Goal: Navigation & Orientation: Find specific page/section

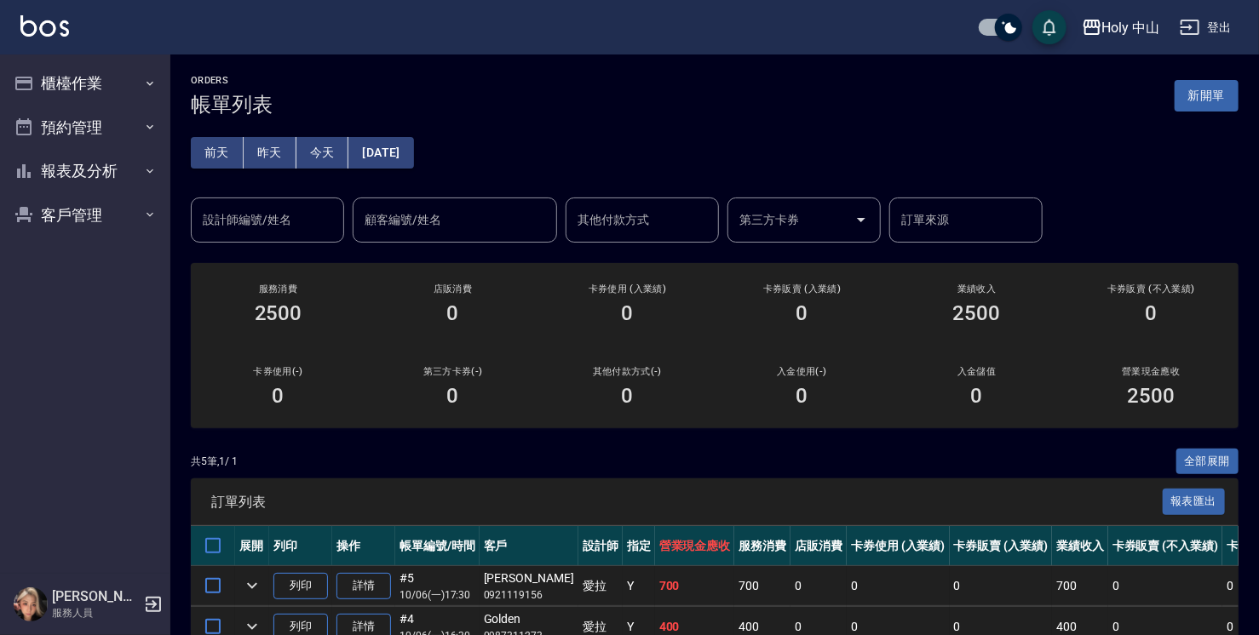
click at [266, 157] on button "昨天" at bounding box center [270, 153] width 53 height 32
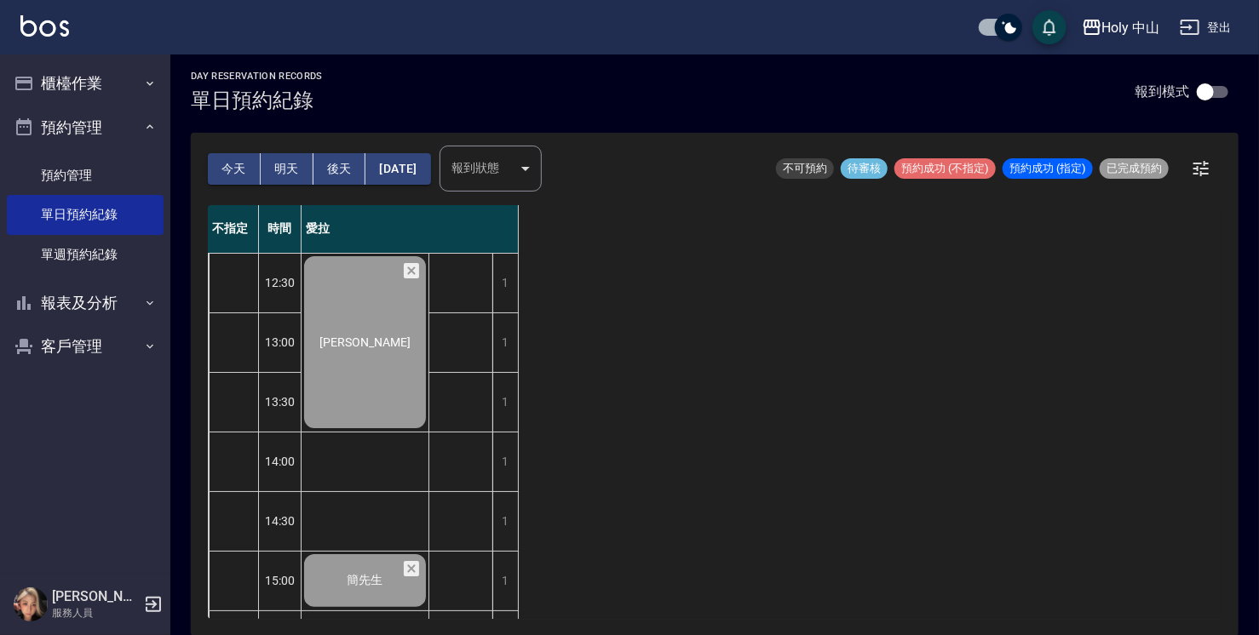
scroll to position [600, 0]
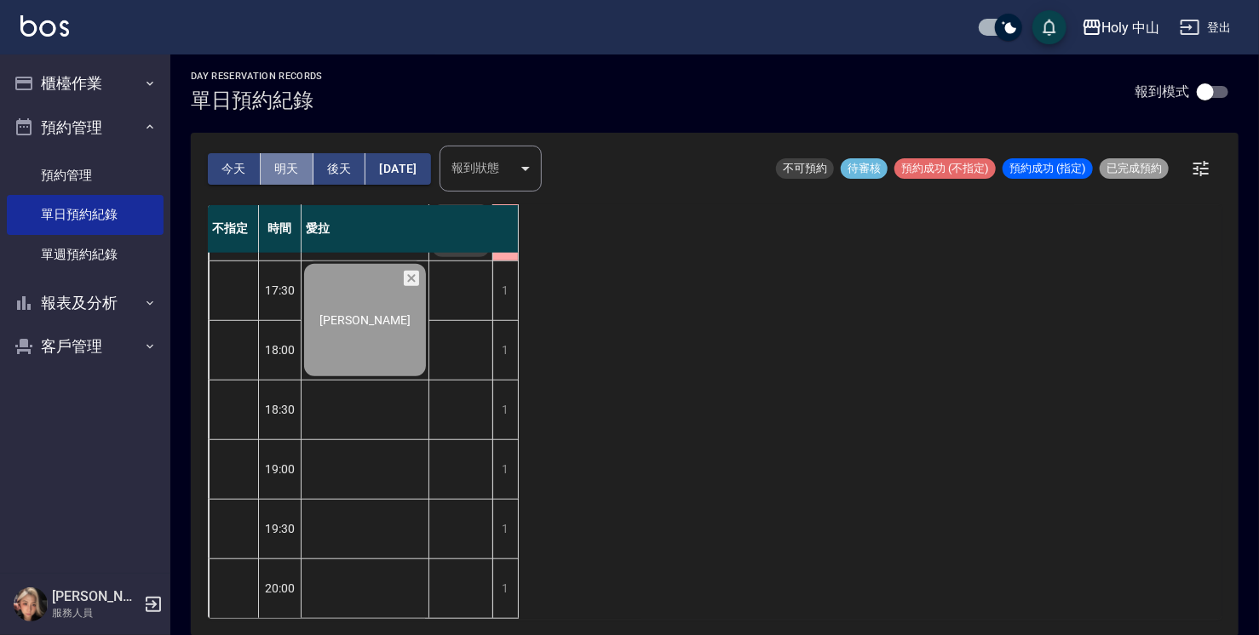
click at [290, 170] on button "明天" at bounding box center [287, 169] width 53 height 32
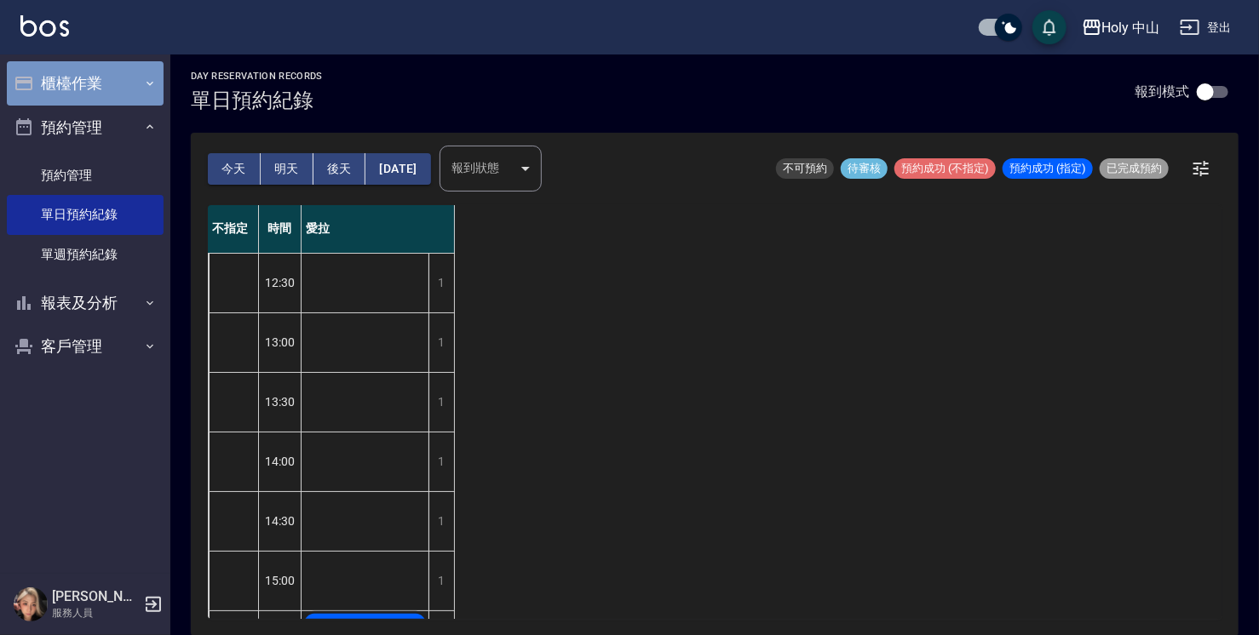
click at [123, 94] on button "櫃檯作業" at bounding box center [85, 83] width 157 height 44
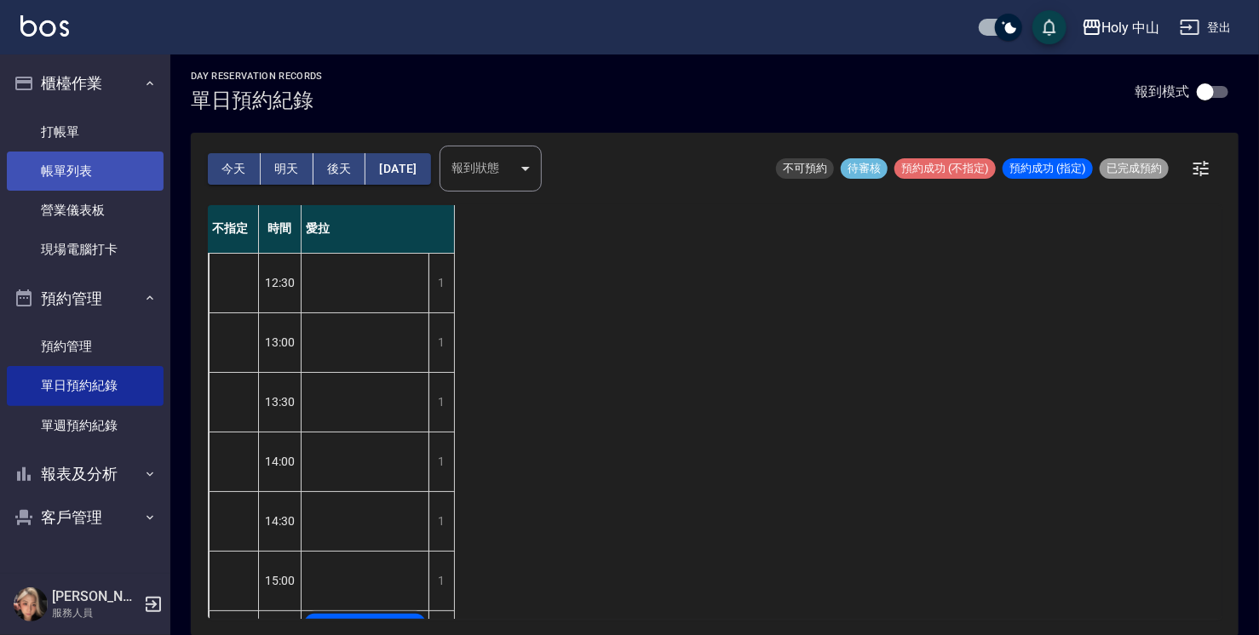
click at [103, 164] on link "帳單列表" at bounding box center [85, 171] width 157 height 39
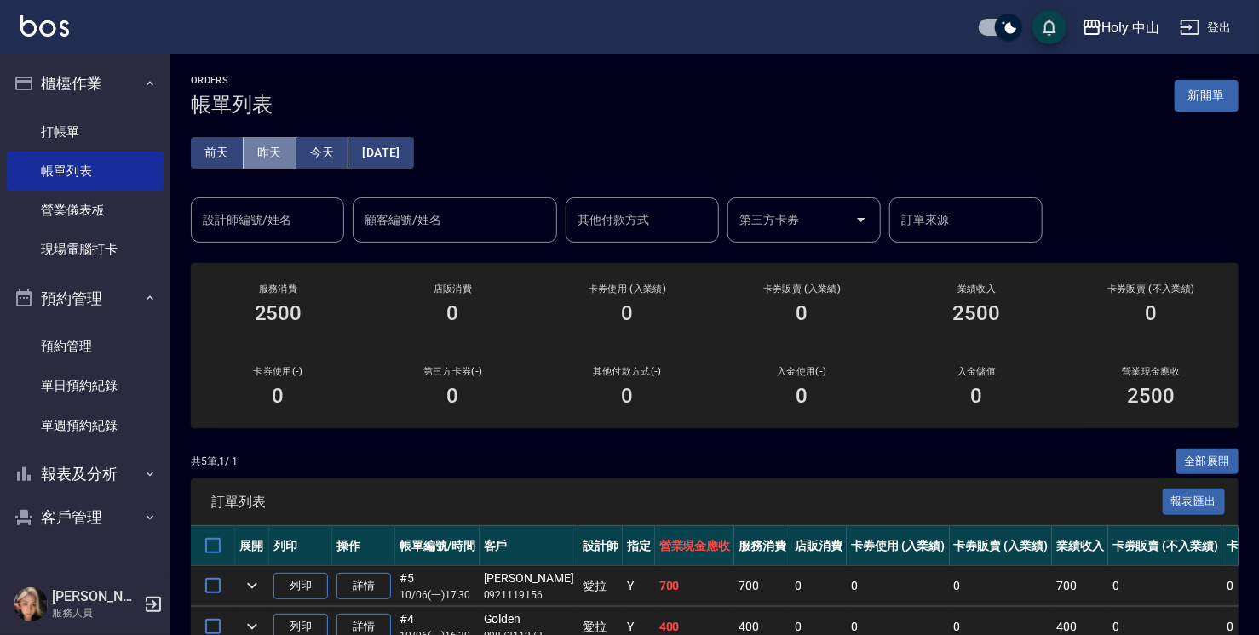
click at [269, 150] on button "昨天" at bounding box center [270, 153] width 53 height 32
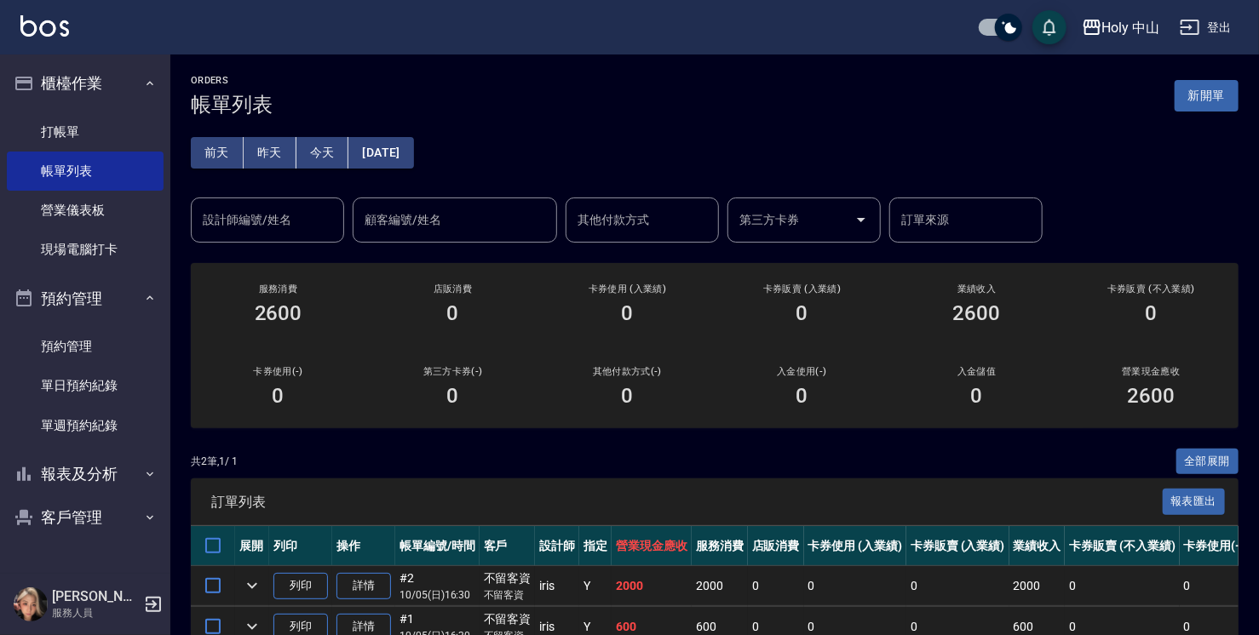
click at [323, 155] on button "今天" at bounding box center [322, 153] width 53 height 32
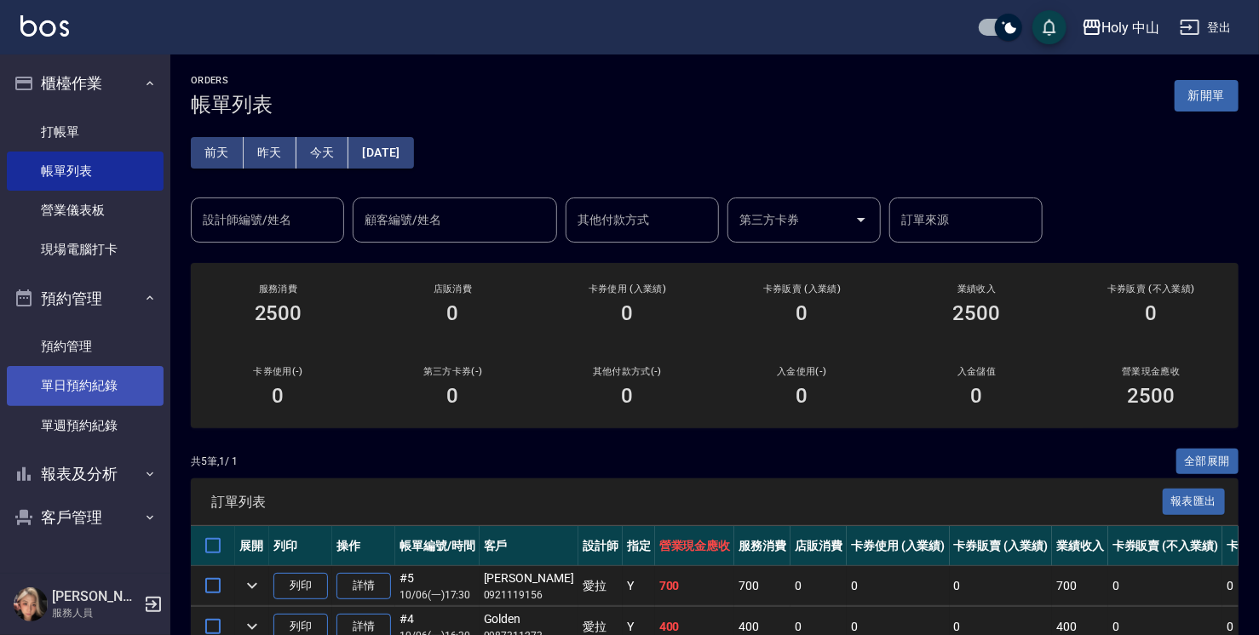
click at [98, 390] on link "單日預約紀錄" at bounding box center [85, 385] width 157 height 39
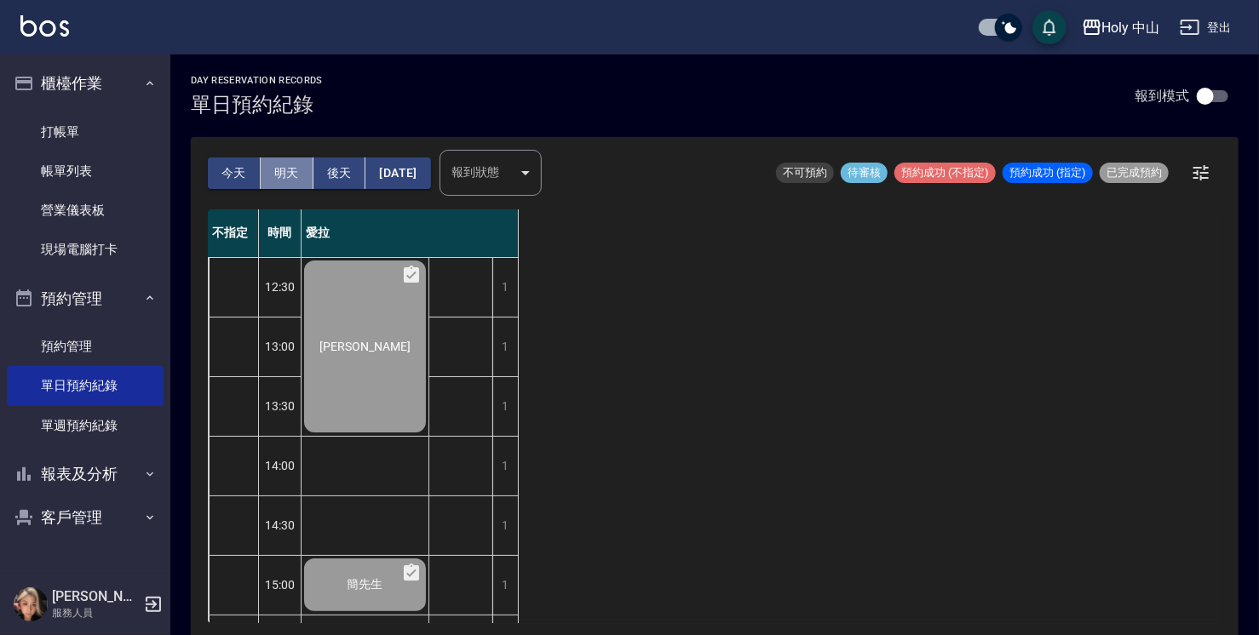
click at [280, 172] on button "明天" at bounding box center [287, 174] width 53 height 32
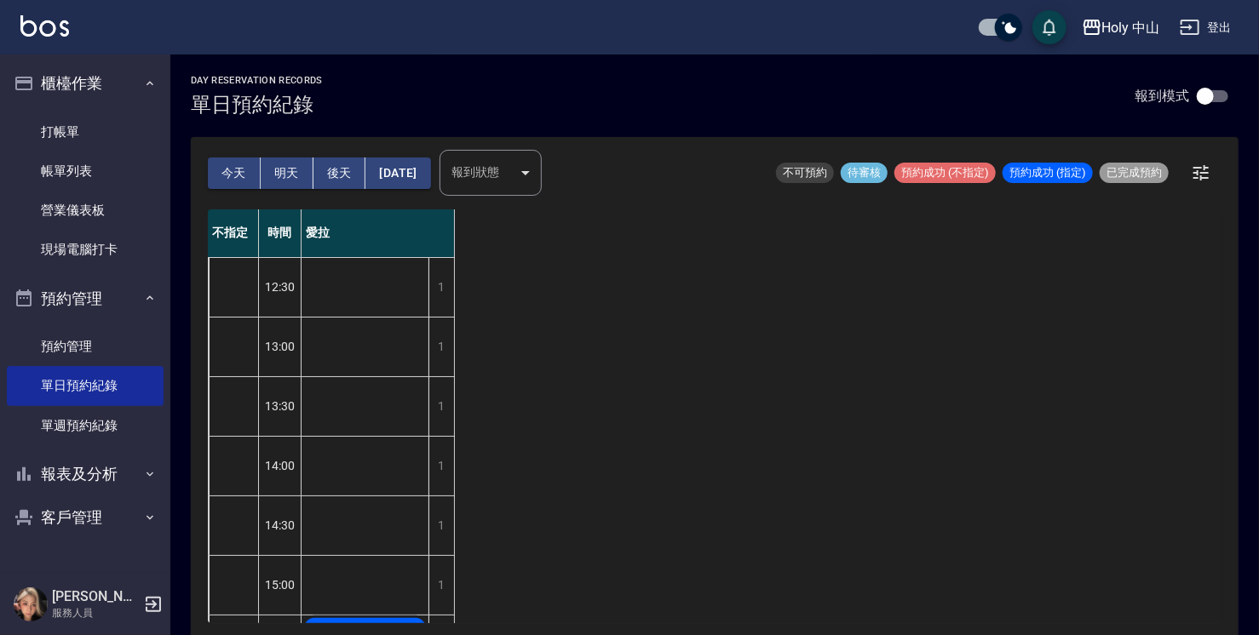
click at [343, 172] on button "後天" at bounding box center [339, 174] width 53 height 32
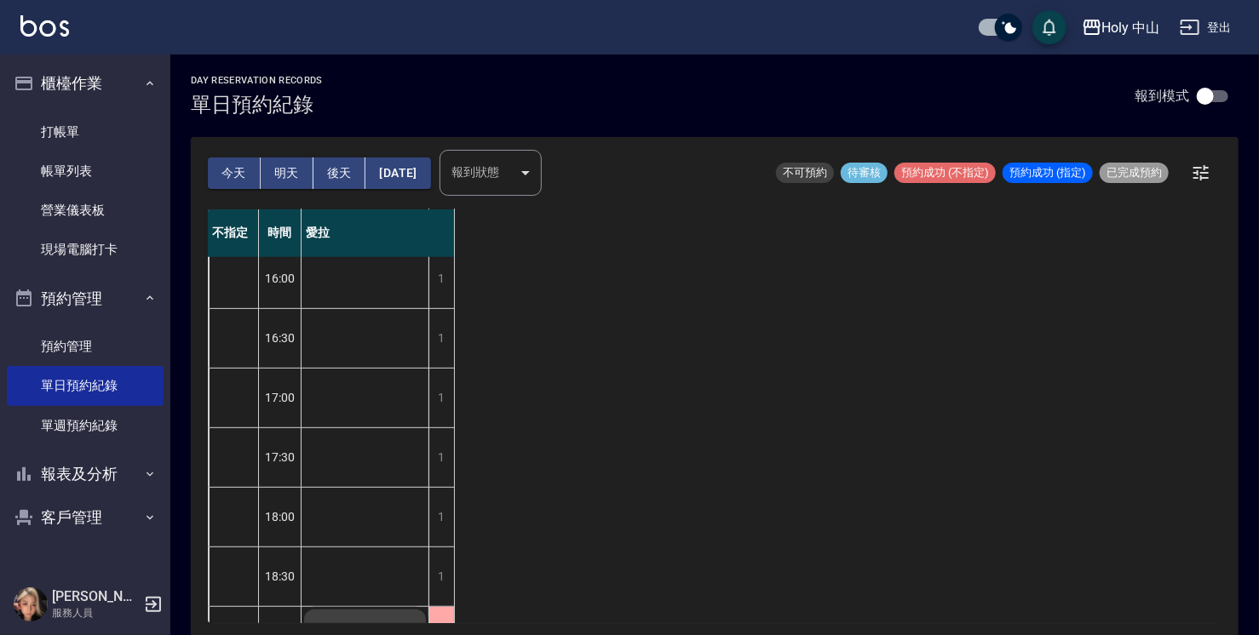
scroll to position [600, 0]
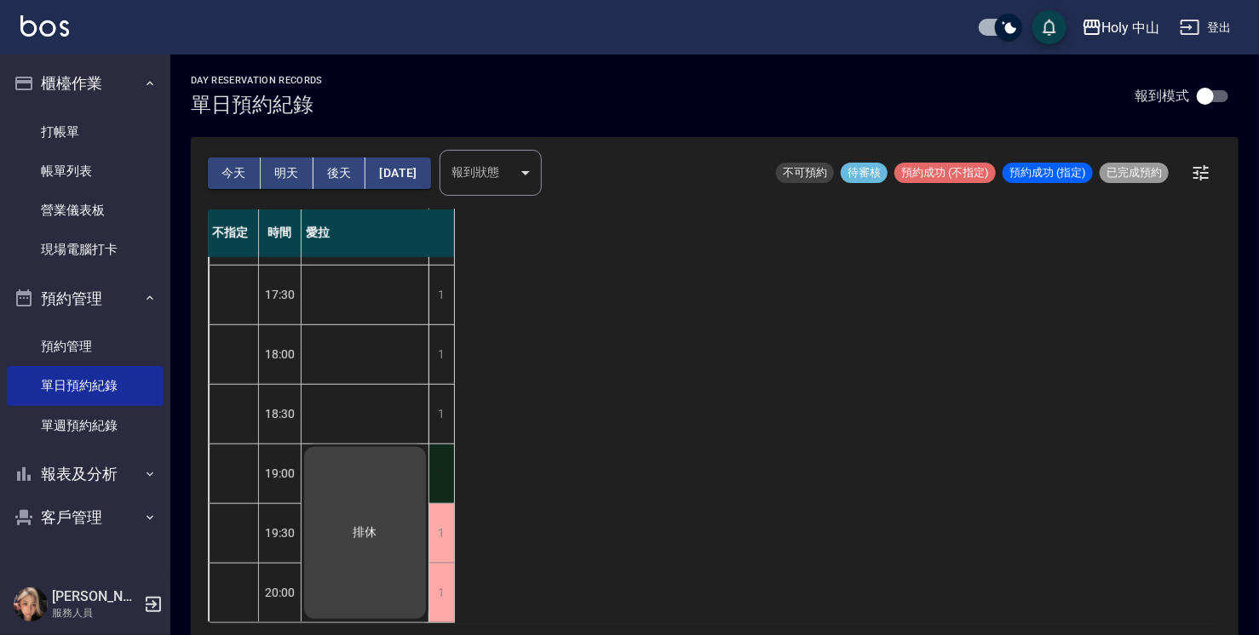
click at [438, 457] on div "1" at bounding box center [441, 474] width 26 height 59
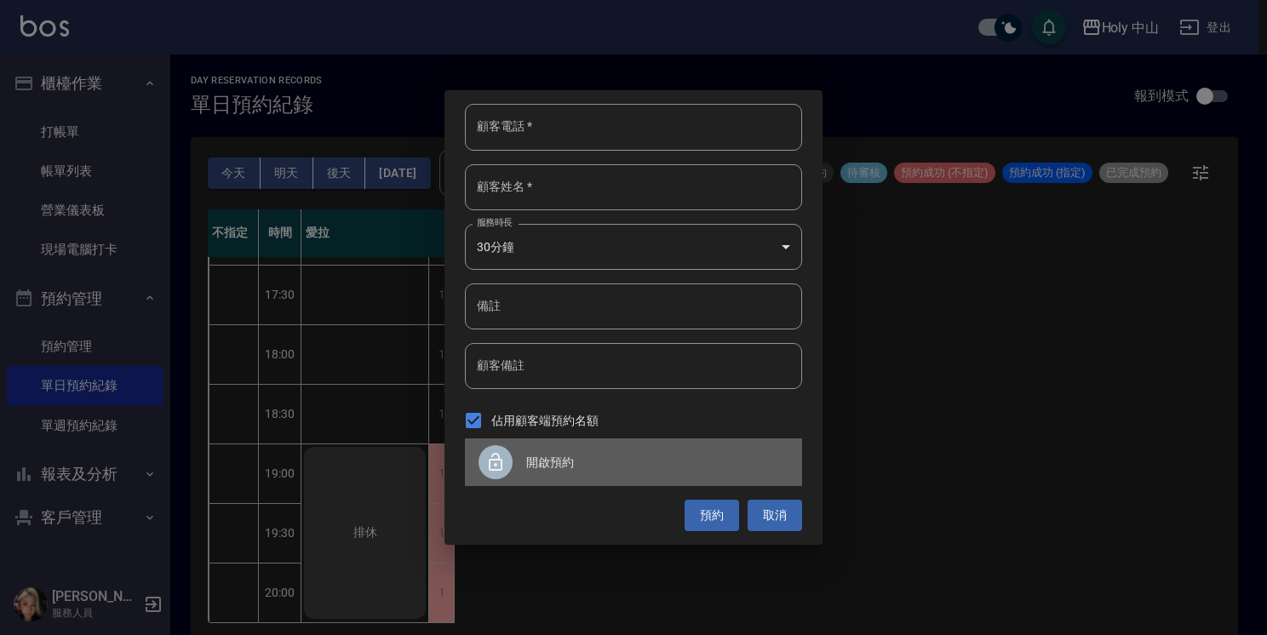
click at [496, 462] on icon at bounding box center [495, 462] width 20 height 20
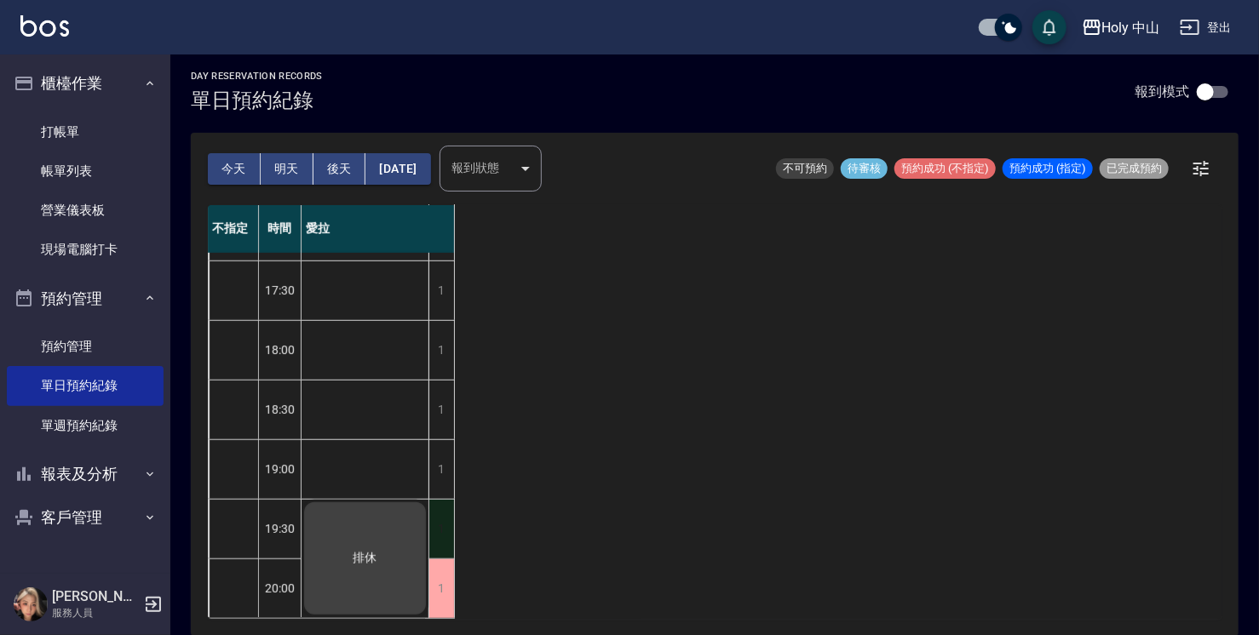
click at [450, 510] on div "1" at bounding box center [441, 529] width 26 height 59
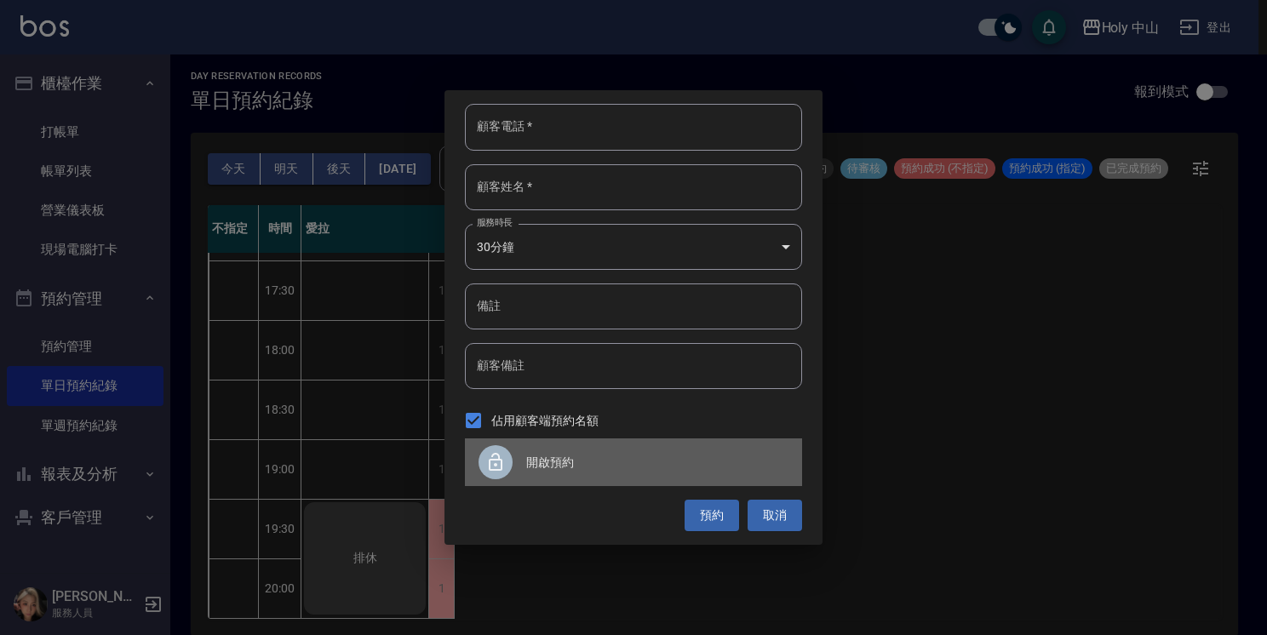
click at [516, 454] on div at bounding box center [503, 462] width 48 height 34
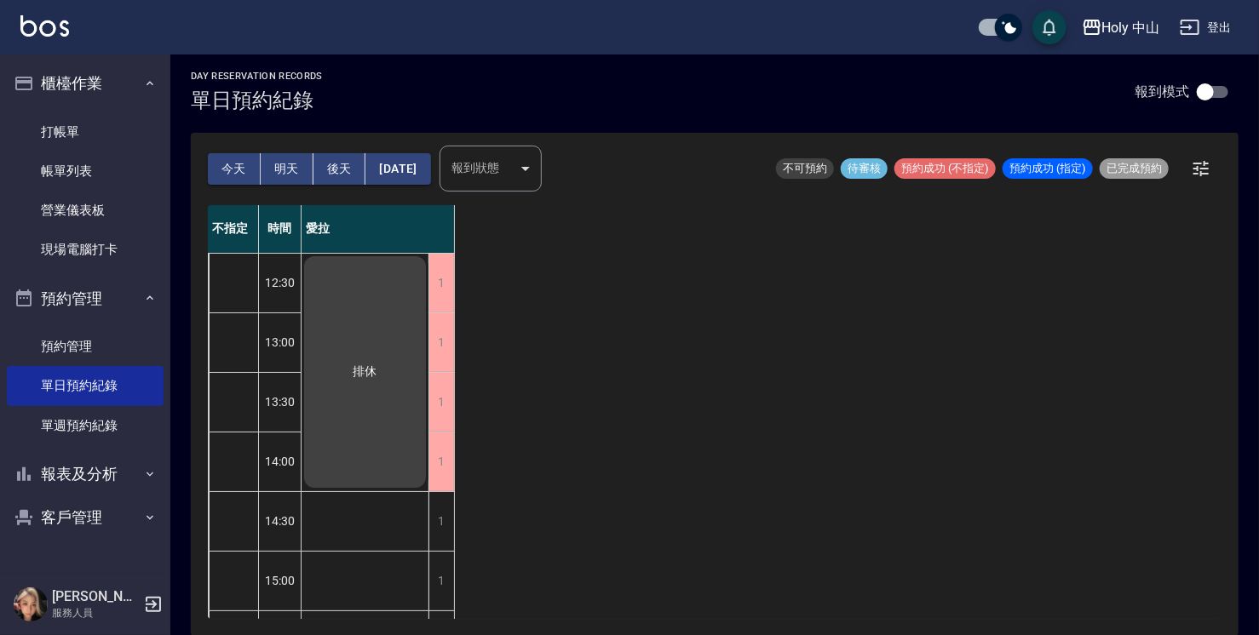
scroll to position [0, 0]
click at [443, 462] on div "1" at bounding box center [441, 462] width 26 height 59
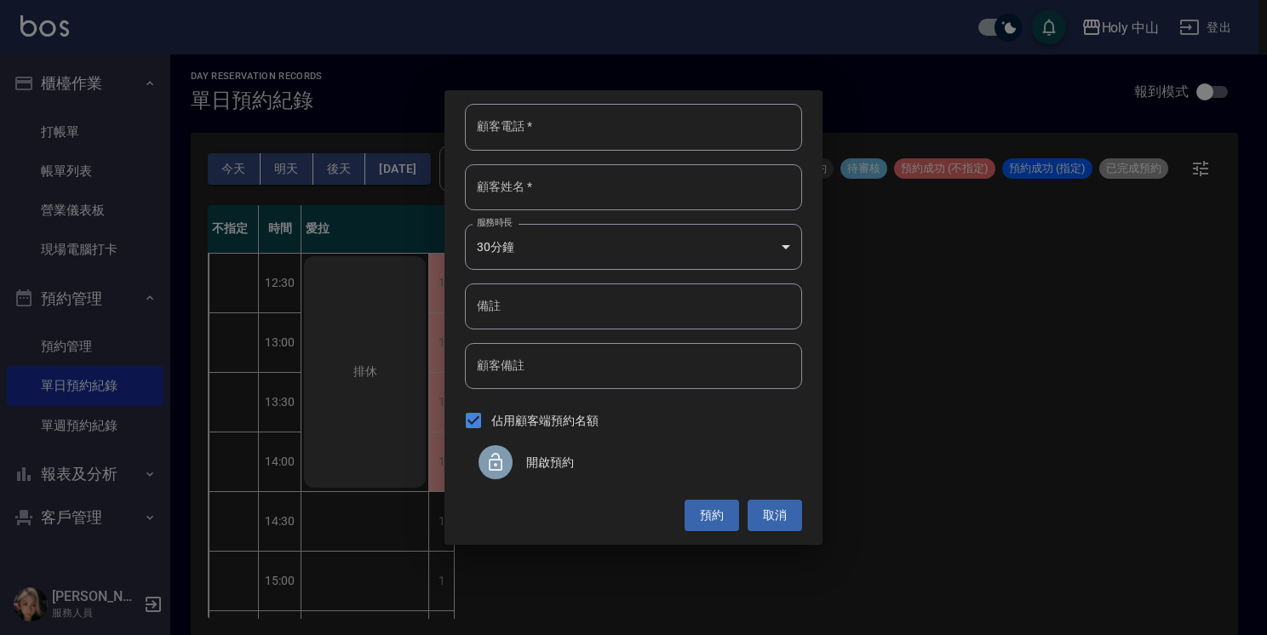
click at [552, 462] on span "開啟預約" at bounding box center [657, 463] width 262 height 18
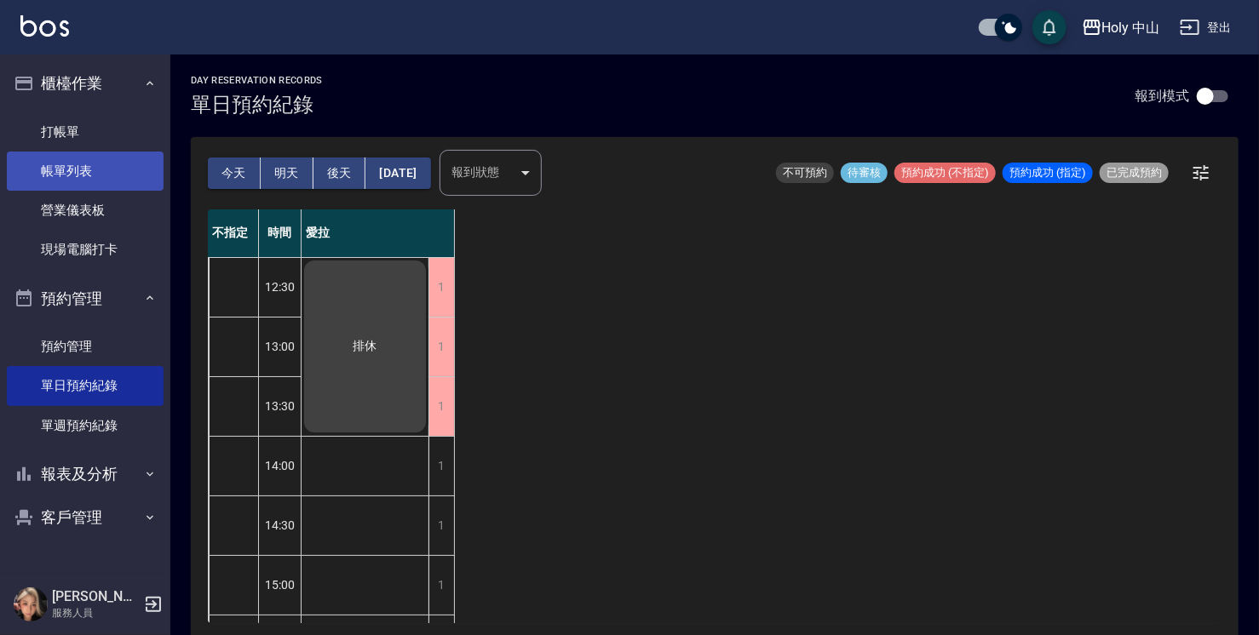
click at [86, 172] on link "帳單列表" at bounding box center [85, 171] width 157 height 39
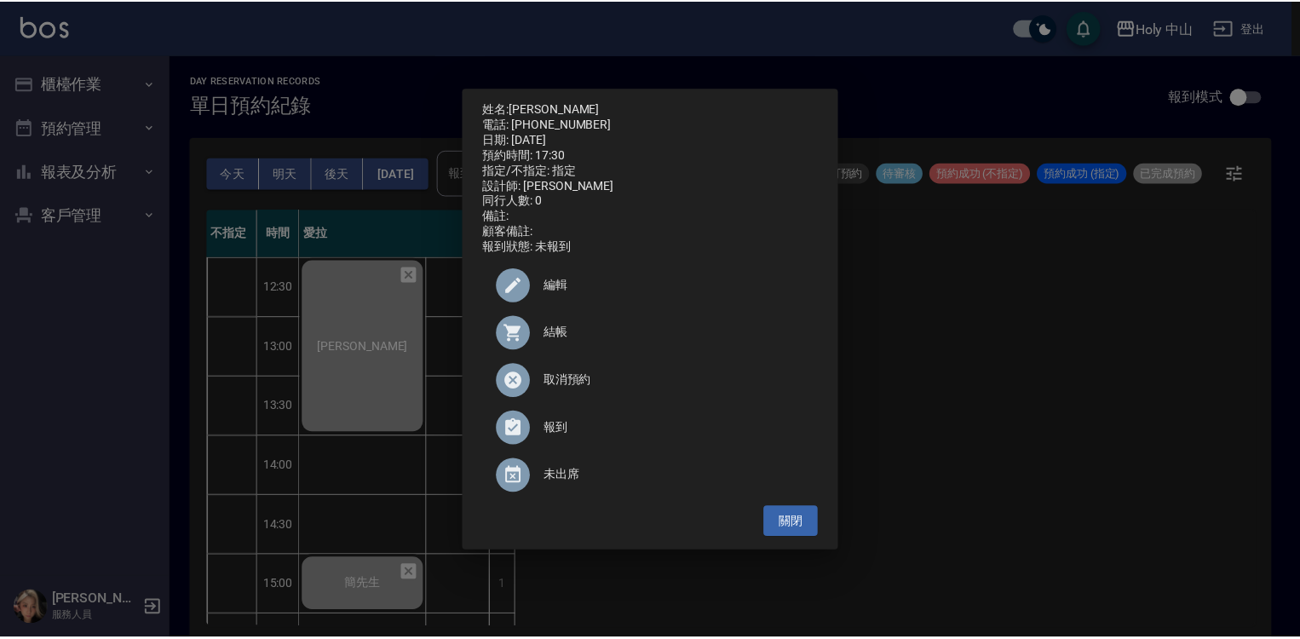
scroll to position [597, 0]
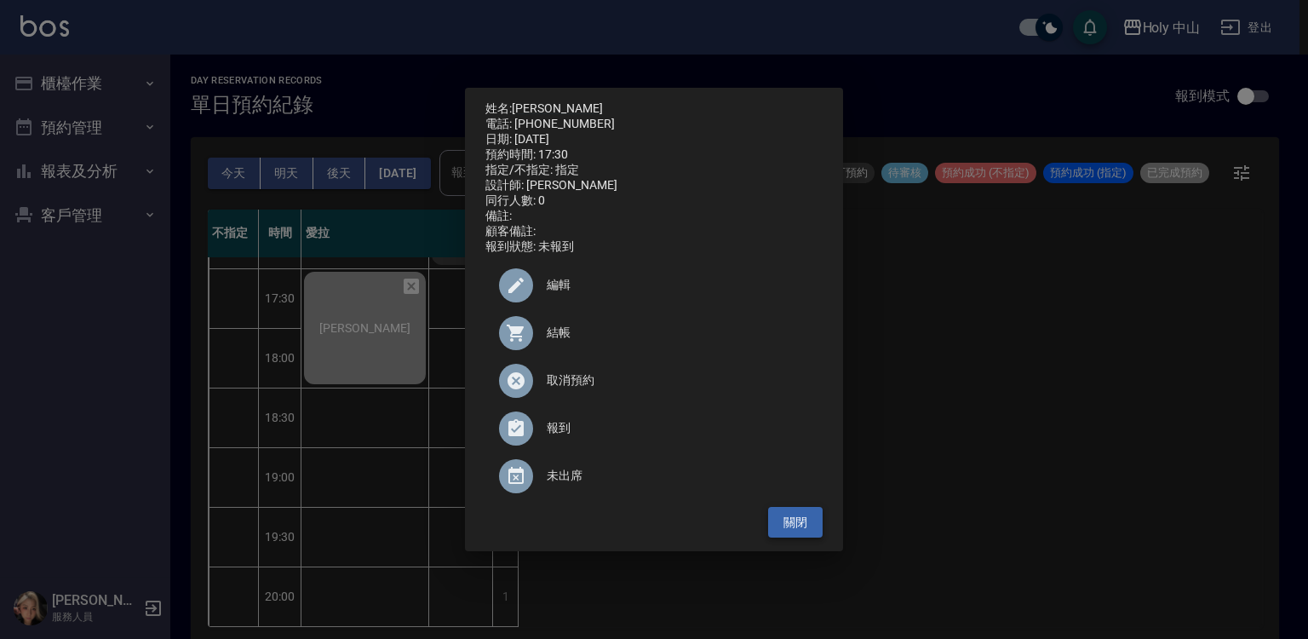
click at [800, 534] on button "關閉" at bounding box center [795, 523] width 55 height 32
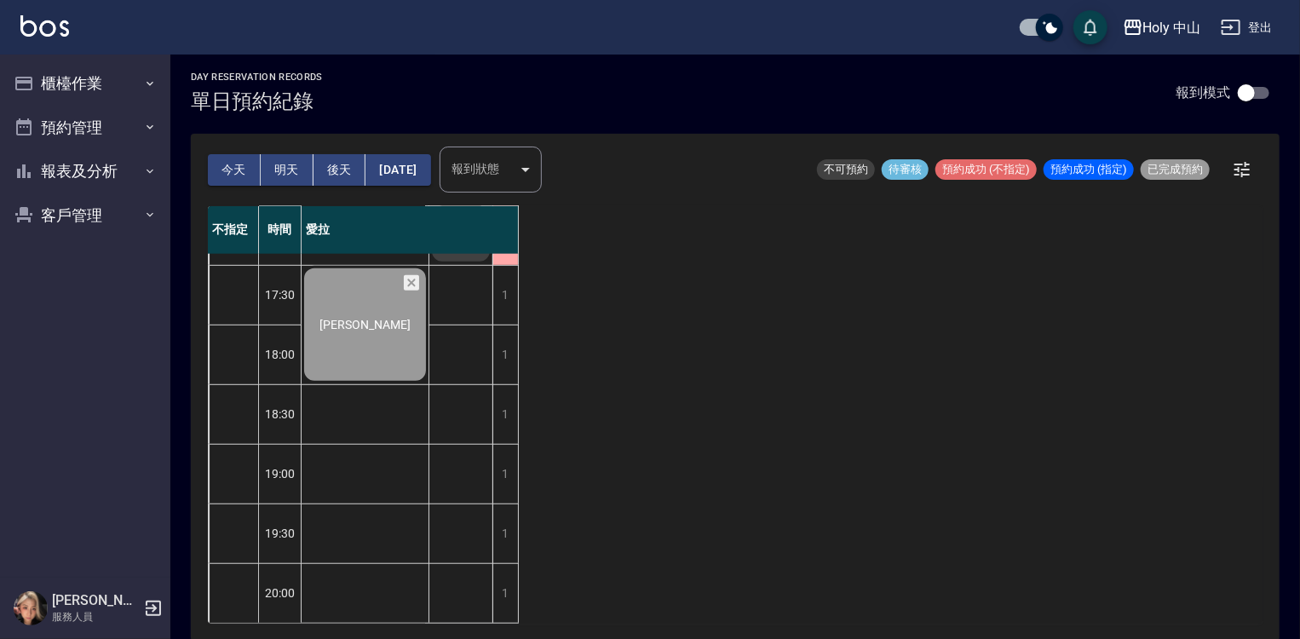
scroll to position [4, 0]
